Goal: Check status: Check status

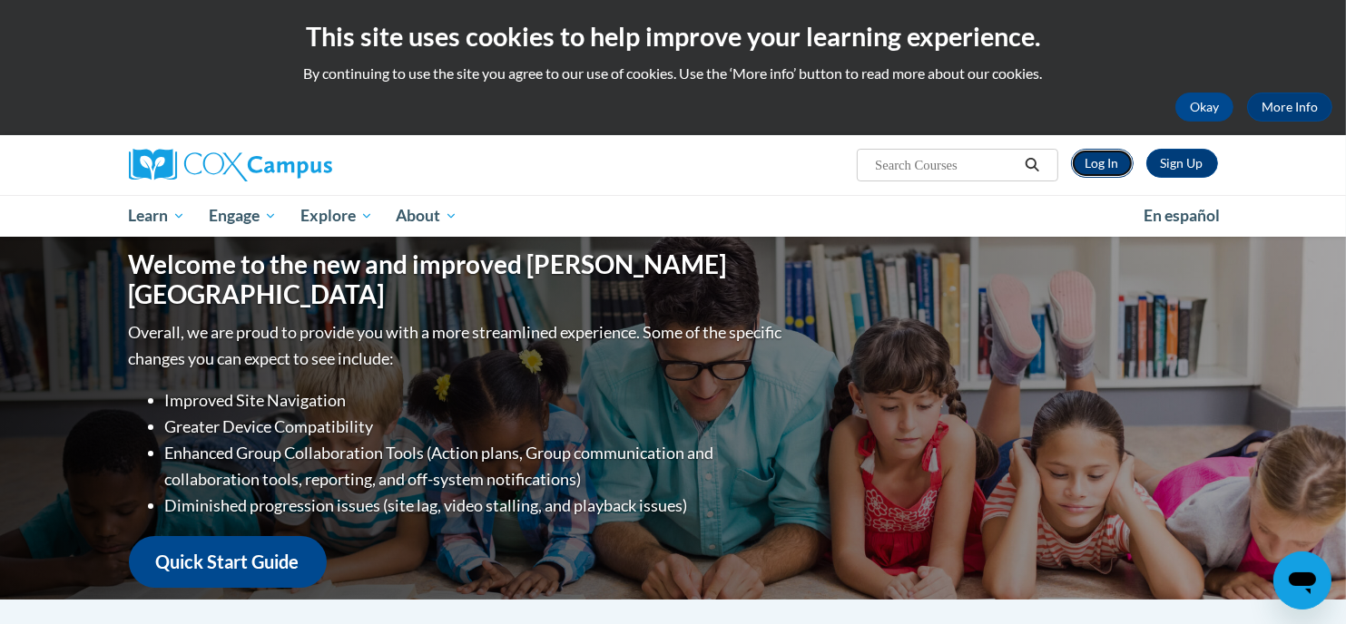
click at [1117, 165] on link "Log In" at bounding box center [1102, 163] width 63 height 29
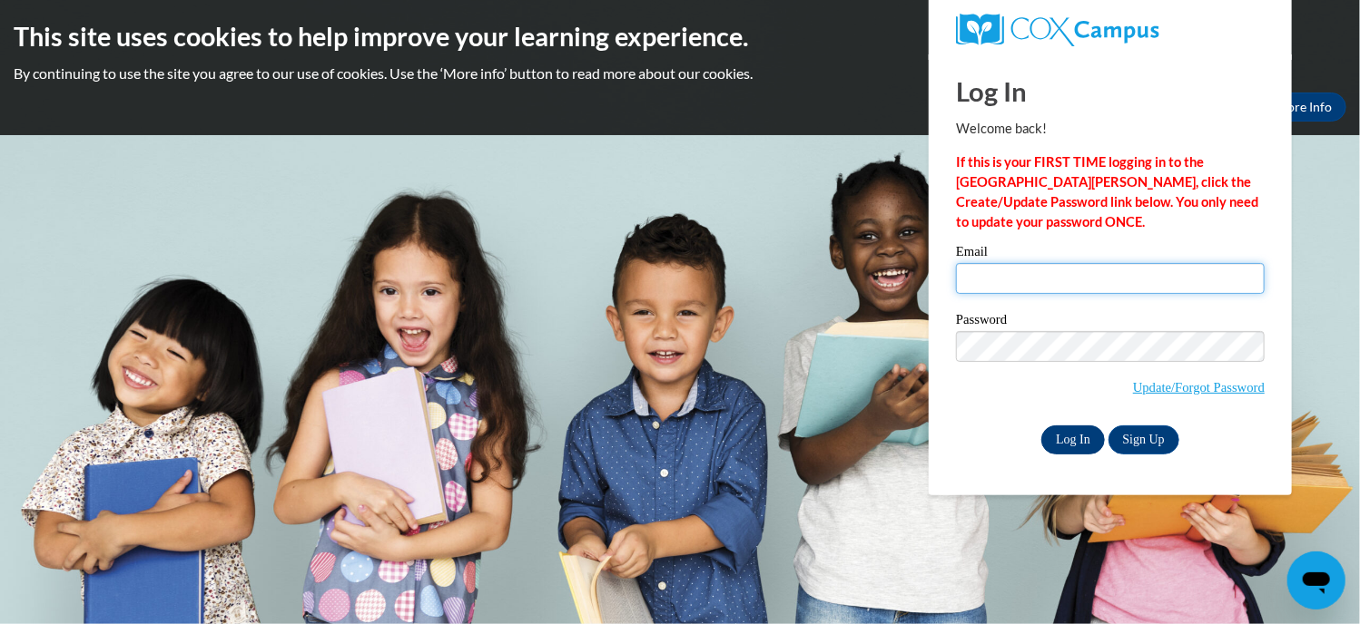
type input "wmatrise@kusd.edu"
click at [1082, 435] on input "Log In" at bounding box center [1073, 440] width 64 height 29
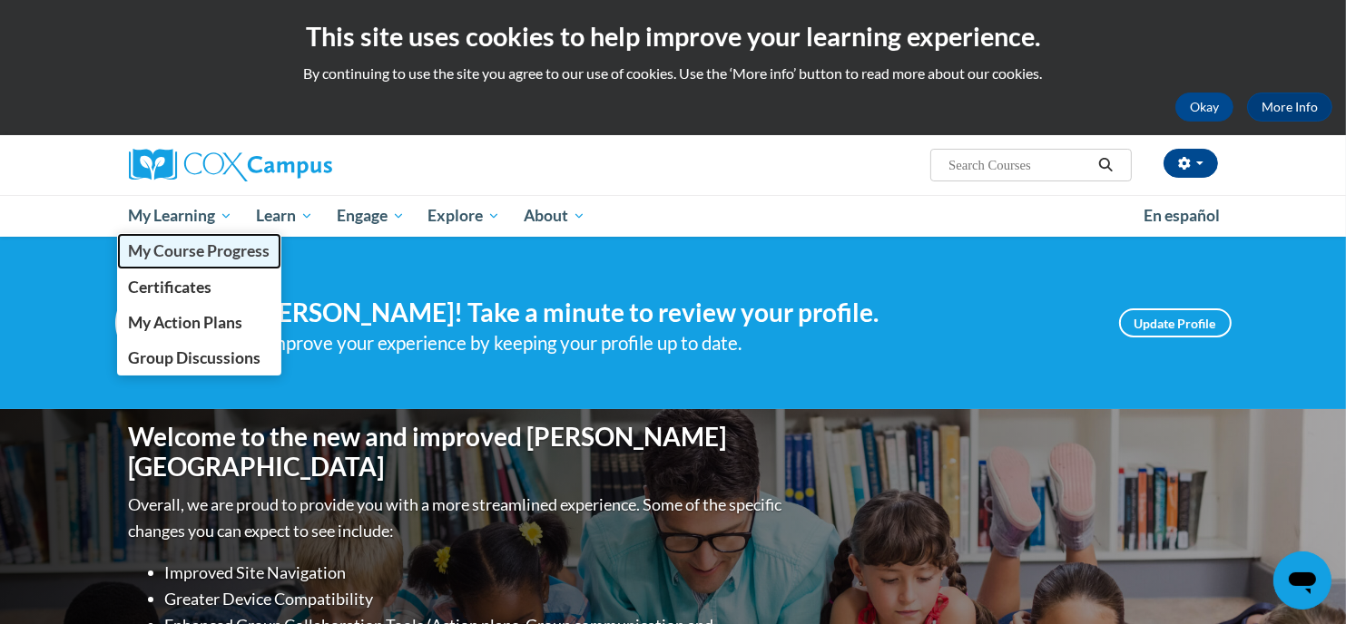
click at [169, 252] on span "My Course Progress" at bounding box center [199, 250] width 142 height 19
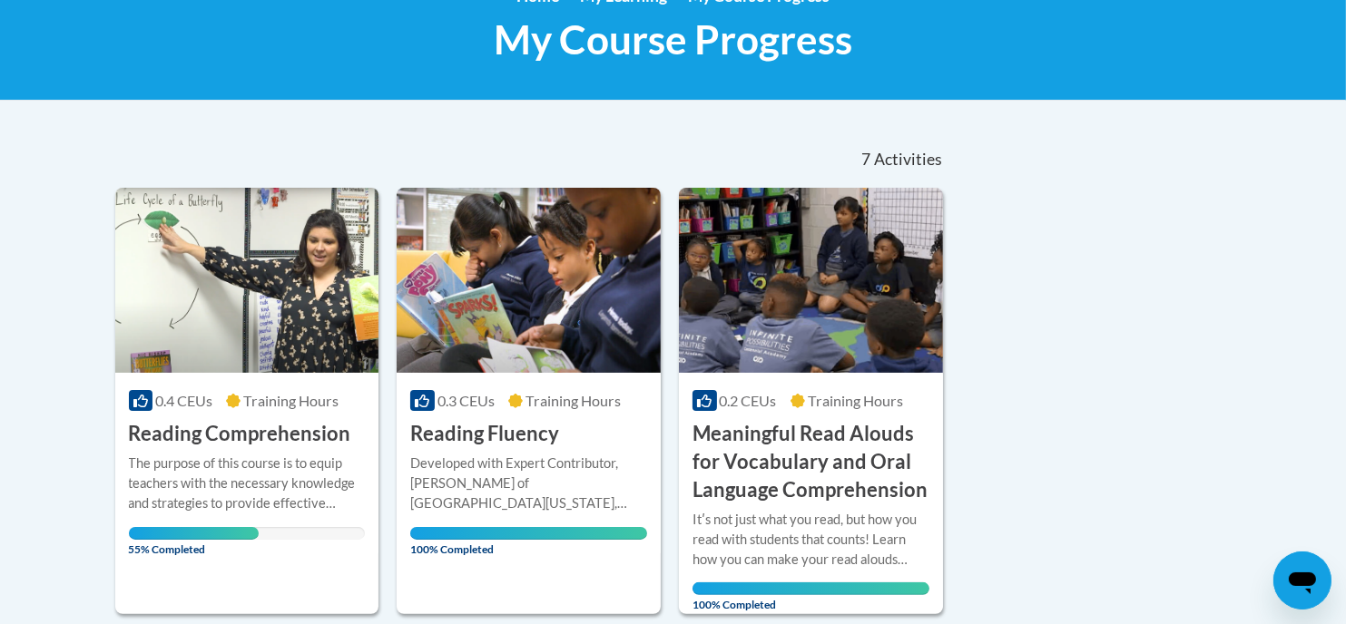
scroll to position [339, 0]
